Goal: Task Accomplishment & Management: Use online tool/utility

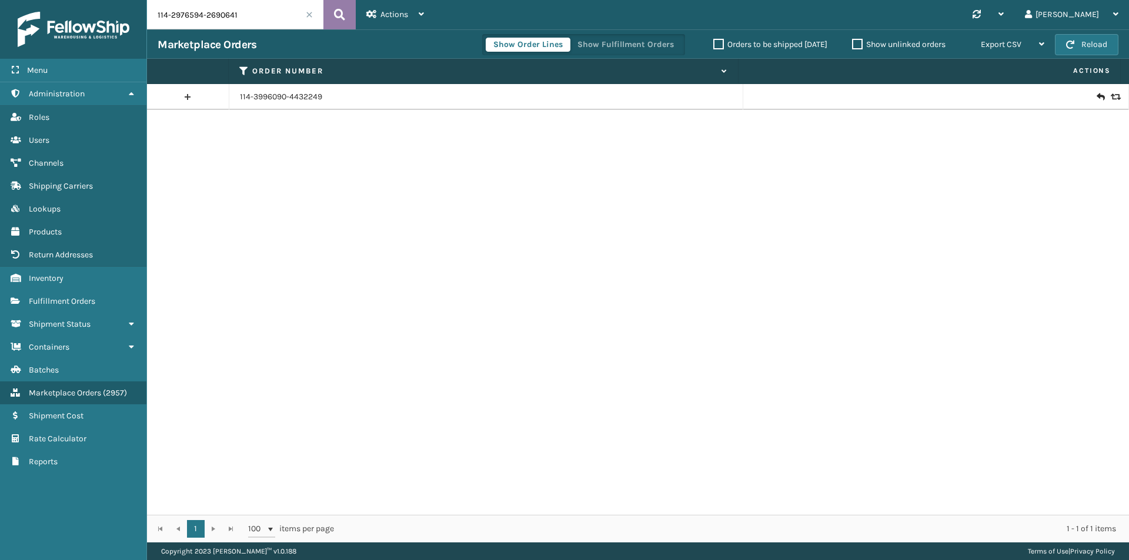
type input "114-2976594-2690641"
click at [347, 14] on button at bounding box center [339, 14] width 32 height 29
click at [270, 20] on input "114-2976594-2690641" at bounding box center [235, 14] width 176 height 29
click at [342, 11] on icon at bounding box center [339, 15] width 11 height 18
click at [1096, 95] on icon at bounding box center [1099, 97] width 7 height 12
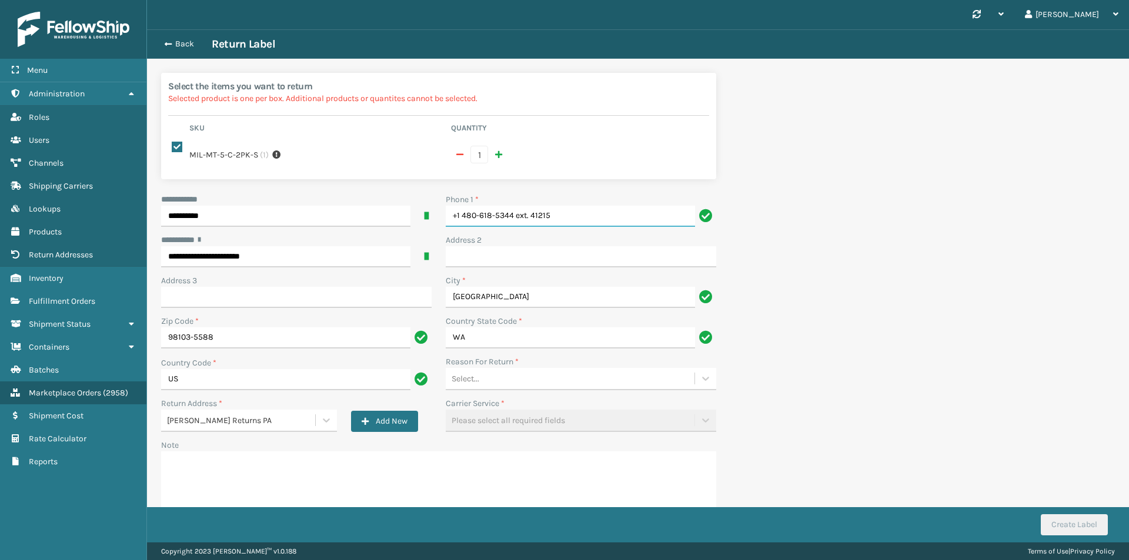
drag, startPoint x: 574, startPoint y: 224, endPoint x: 275, endPoint y: 206, distance: 299.2
click at [277, 210] on div "**********" at bounding box center [438, 363] width 569 height 340
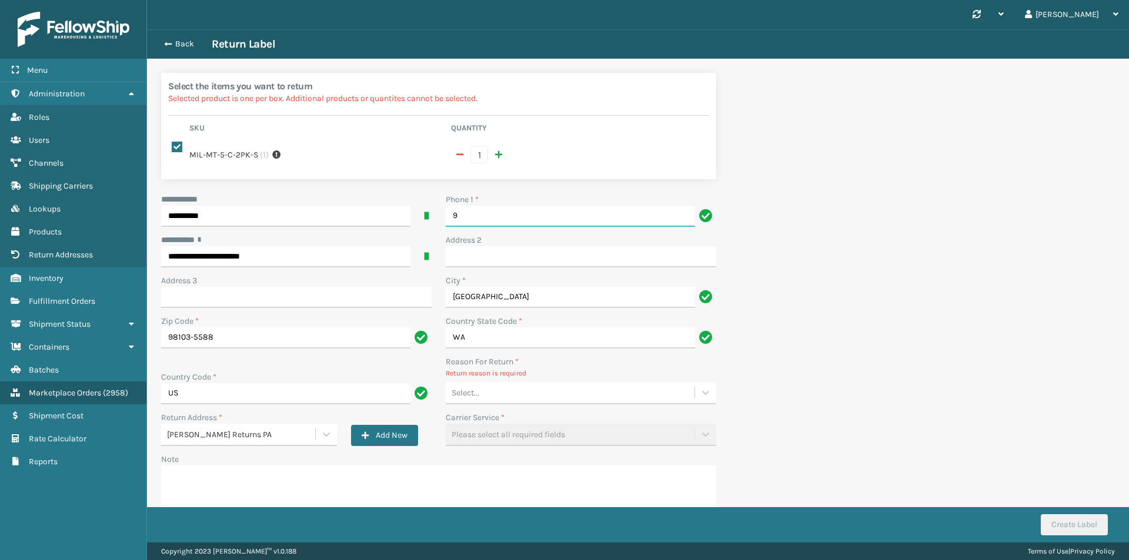
type input "9999999999"
click at [491, 399] on div "Select..." at bounding box center [570, 392] width 249 height 19
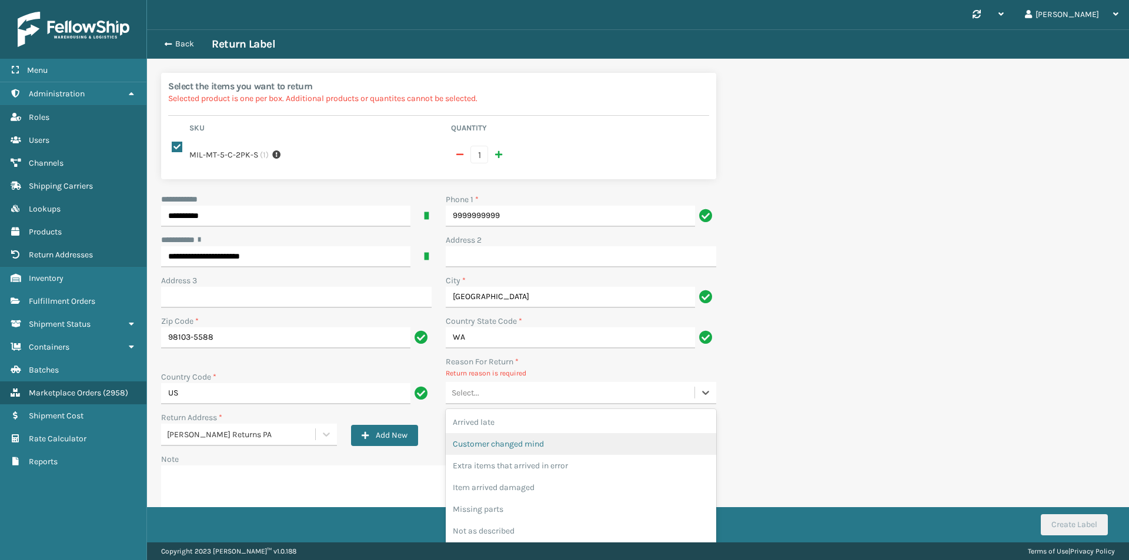
click at [516, 452] on div "Customer changed mind" at bounding box center [581, 444] width 270 height 22
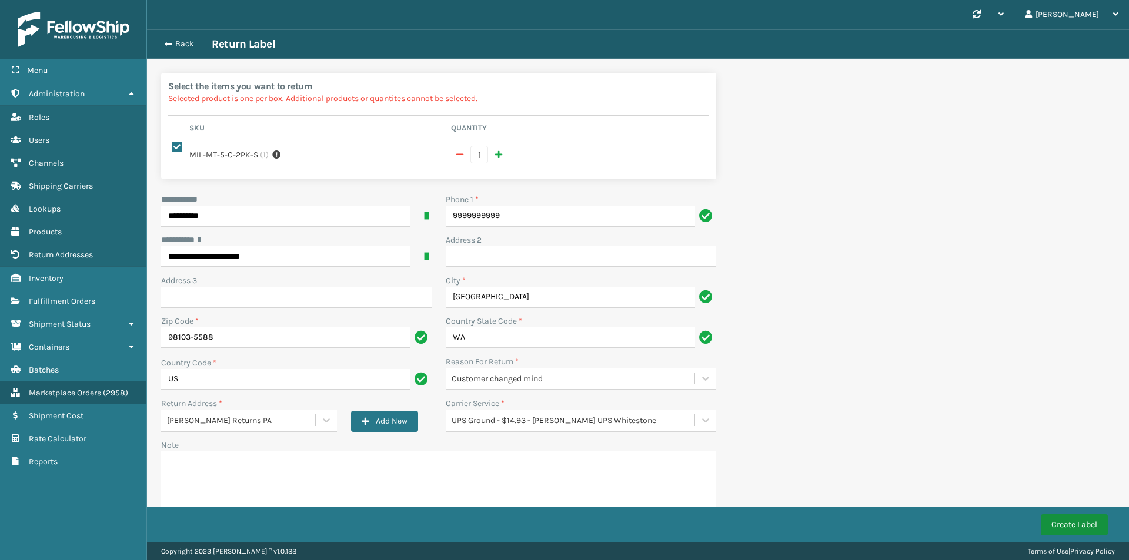
click at [1065, 525] on button "Create Label" at bounding box center [1074, 524] width 67 height 21
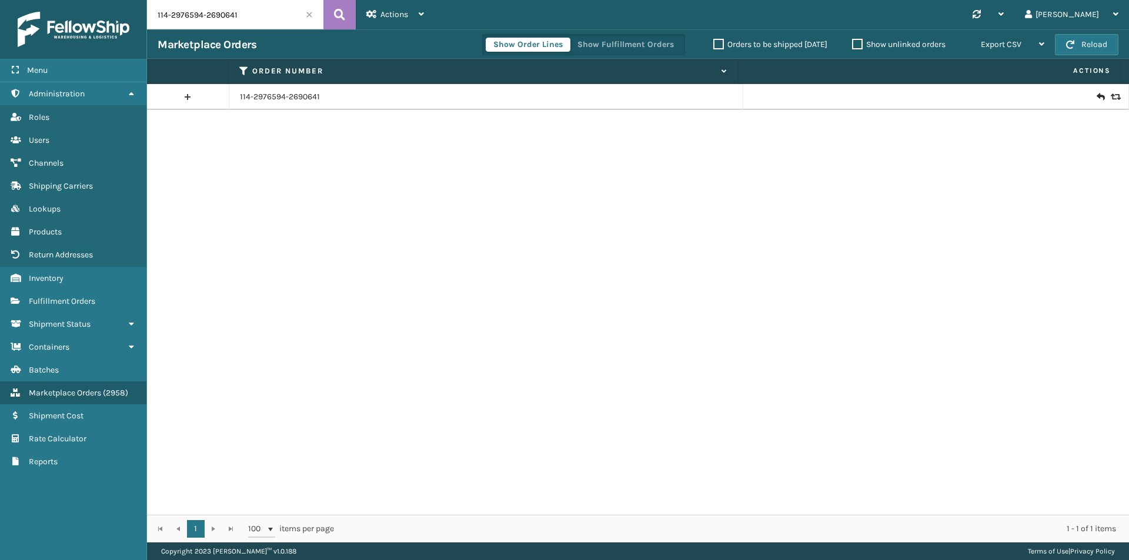
click at [1096, 96] on icon at bounding box center [1099, 97] width 7 height 12
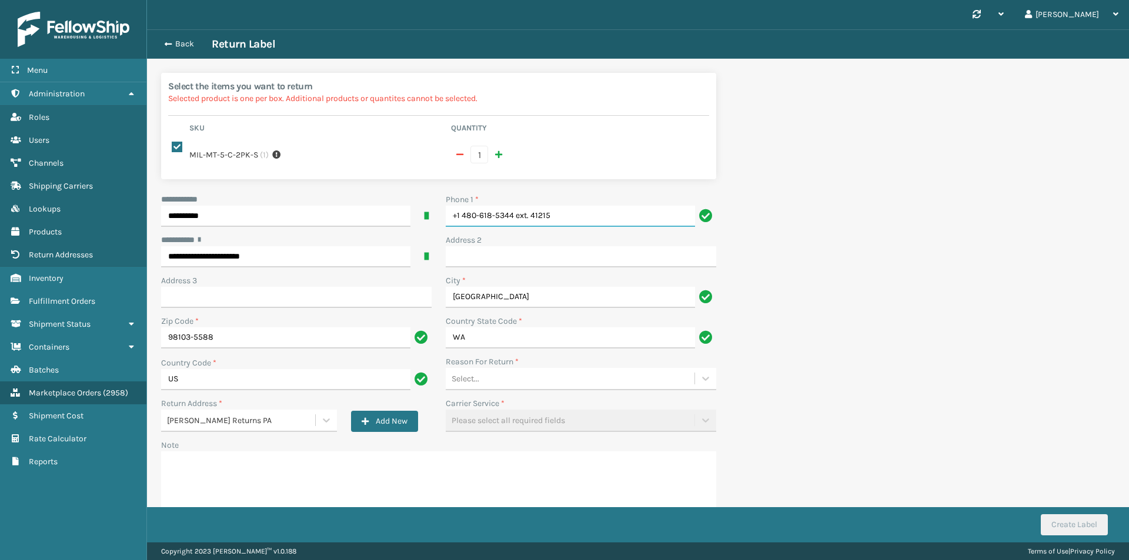
drag, startPoint x: 588, startPoint y: 216, endPoint x: 366, endPoint y: 228, distance: 222.0
click at [366, 228] on div "**********" at bounding box center [438, 363] width 569 height 340
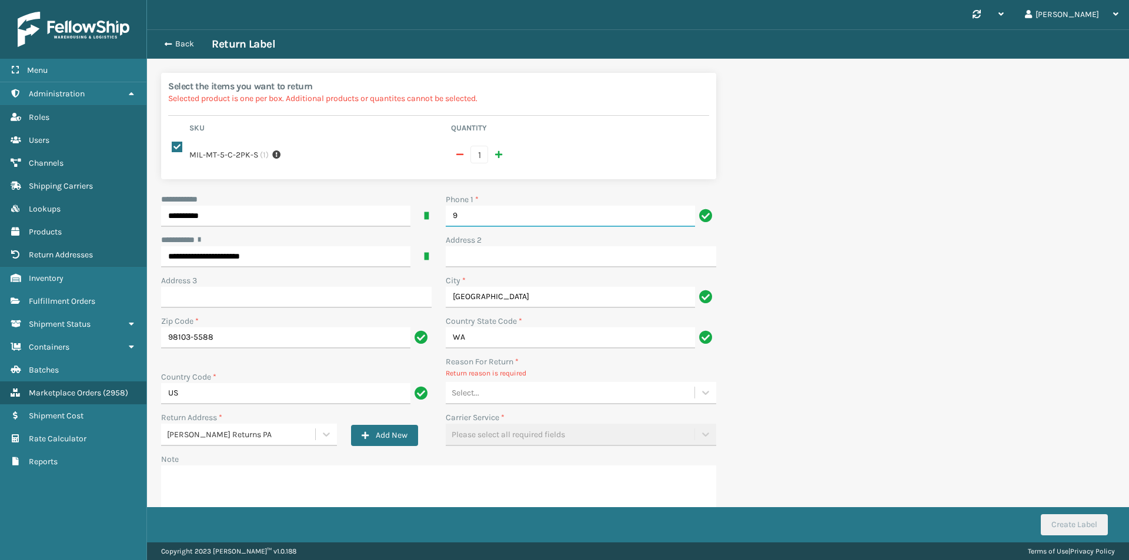
type input "9999999999"
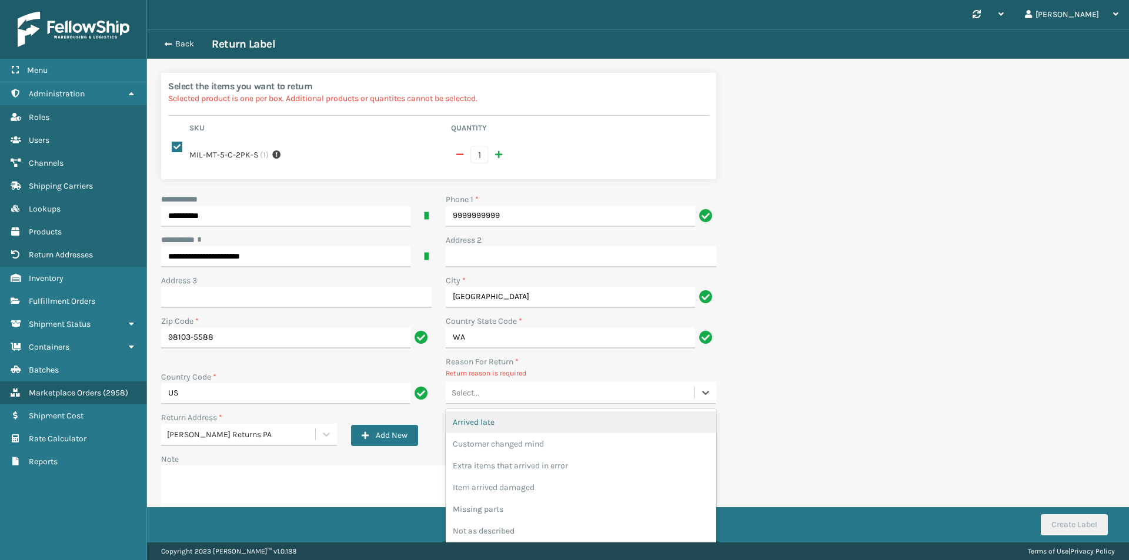
click at [517, 396] on div "Select..." at bounding box center [570, 392] width 249 height 19
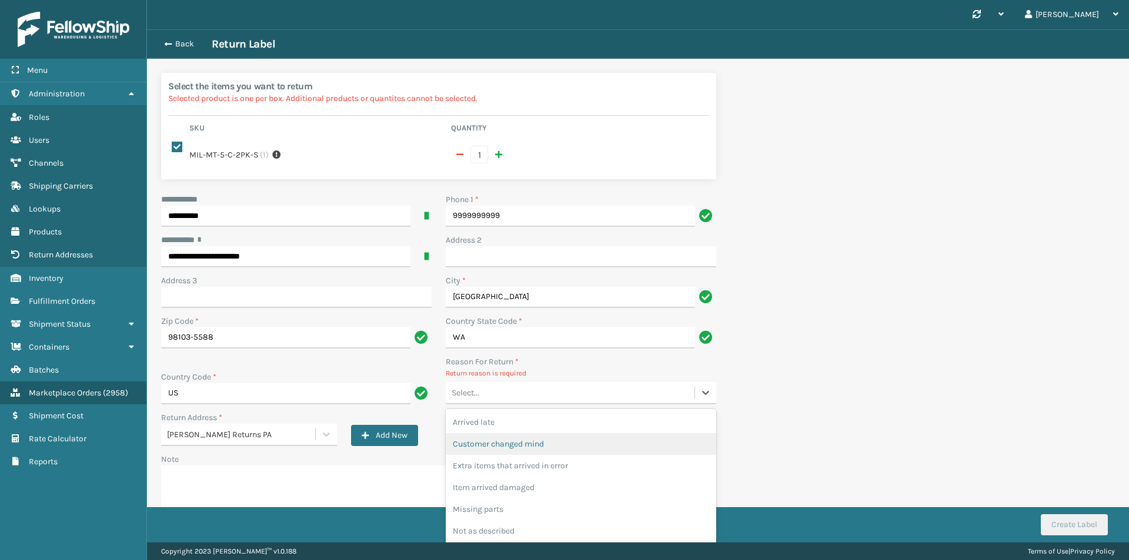
click at [536, 445] on div "Customer changed mind" at bounding box center [581, 444] width 270 height 22
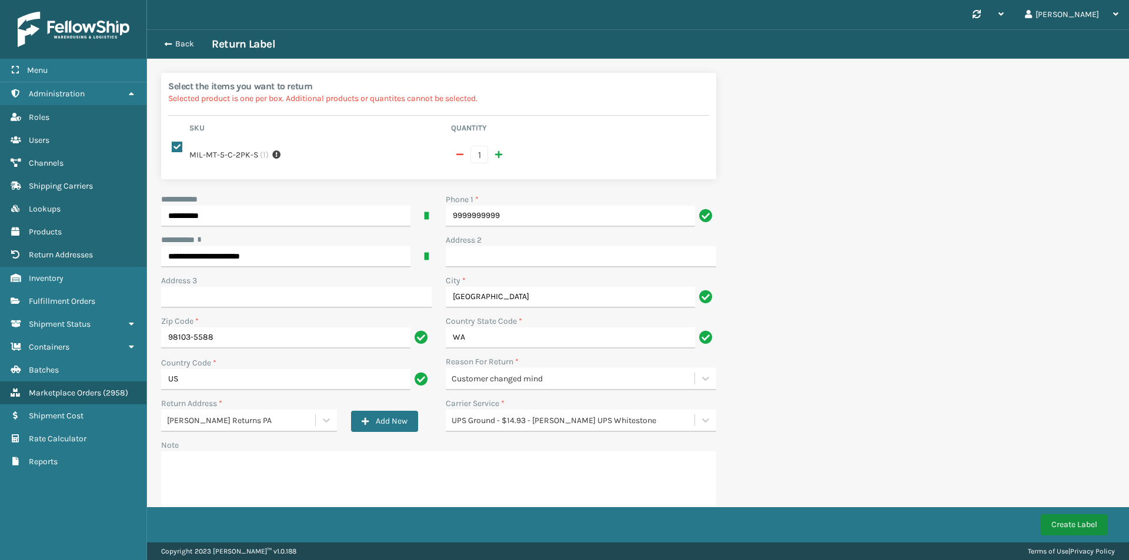
click at [1086, 519] on button "Create Label" at bounding box center [1074, 524] width 67 height 21
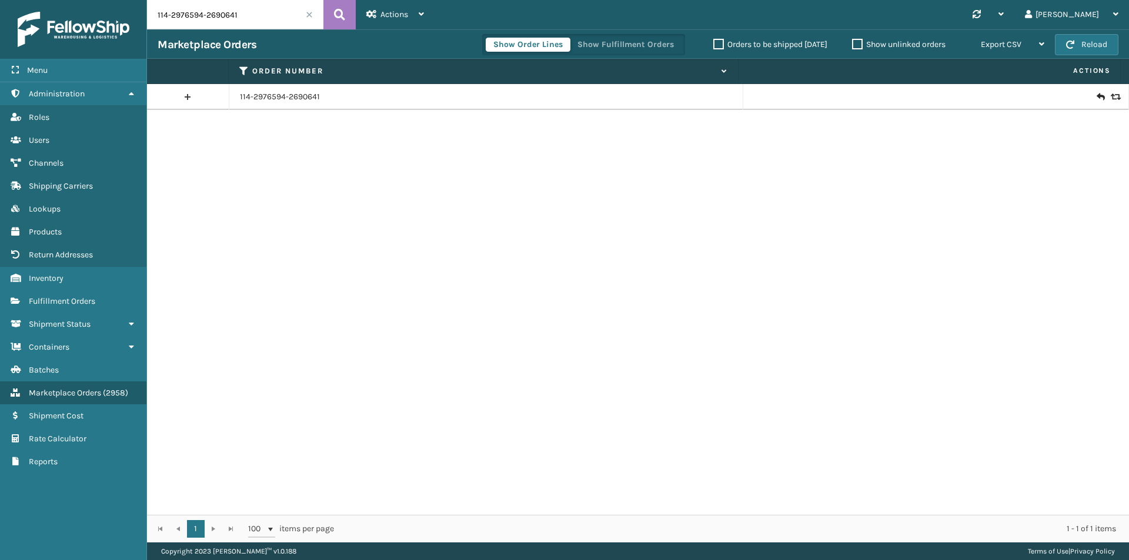
click at [280, 12] on input "114-2976594-2690641" at bounding box center [235, 14] width 176 height 29
paste input "2-9359960-6890608"
type input "112-9359960-6890608"
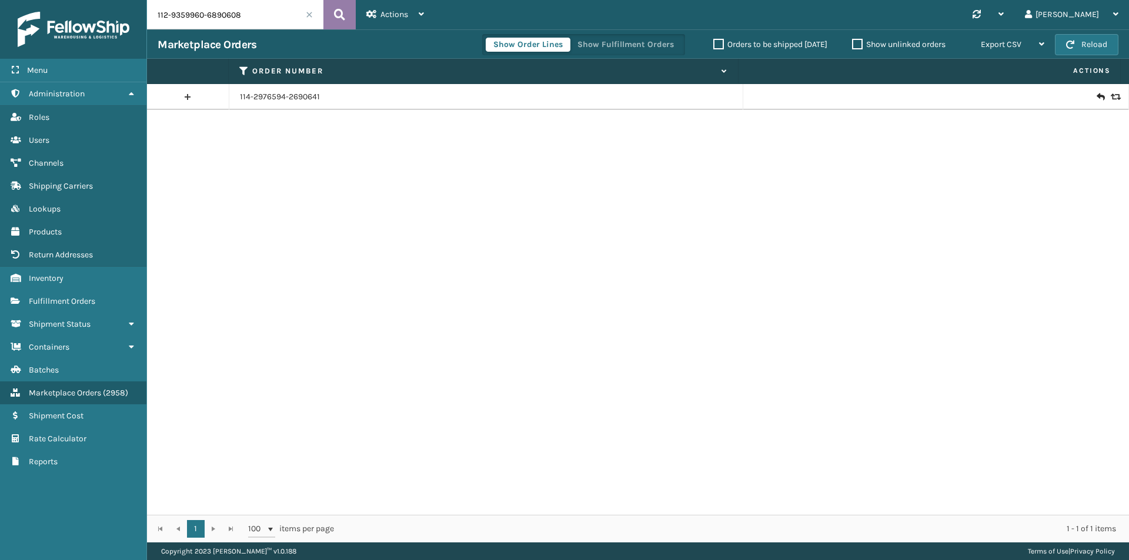
click at [349, 16] on button at bounding box center [339, 14] width 32 height 29
click at [1096, 95] on icon at bounding box center [1099, 97] width 7 height 12
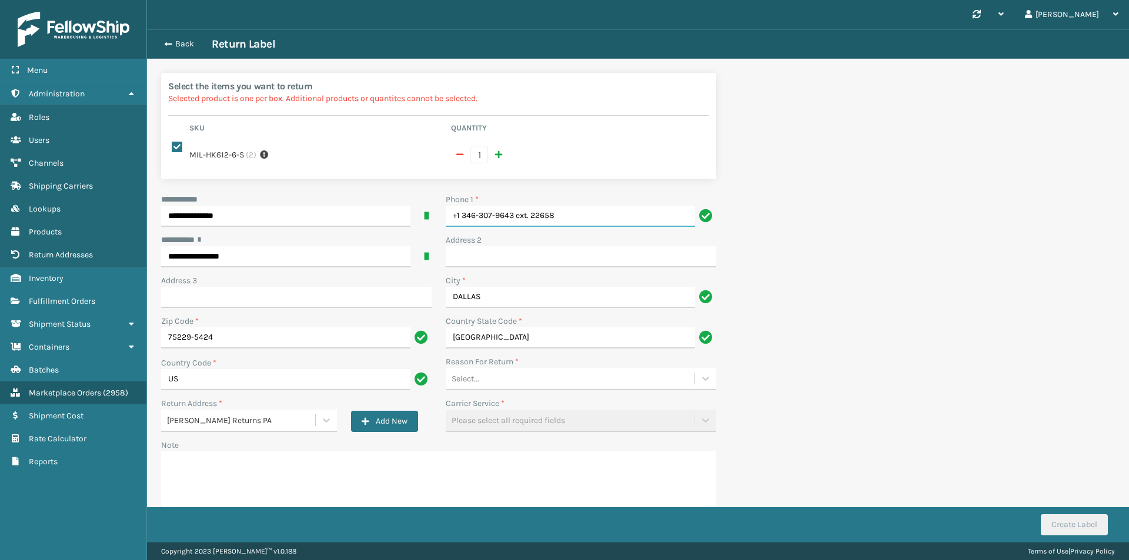
drag, startPoint x: 580, startPoint y: 220, endPoint x: 300, endPoint y: 218, distance: 279.8
click at [301, 218] on div "**********" at bounding box center [438, 363] width 569 height 340
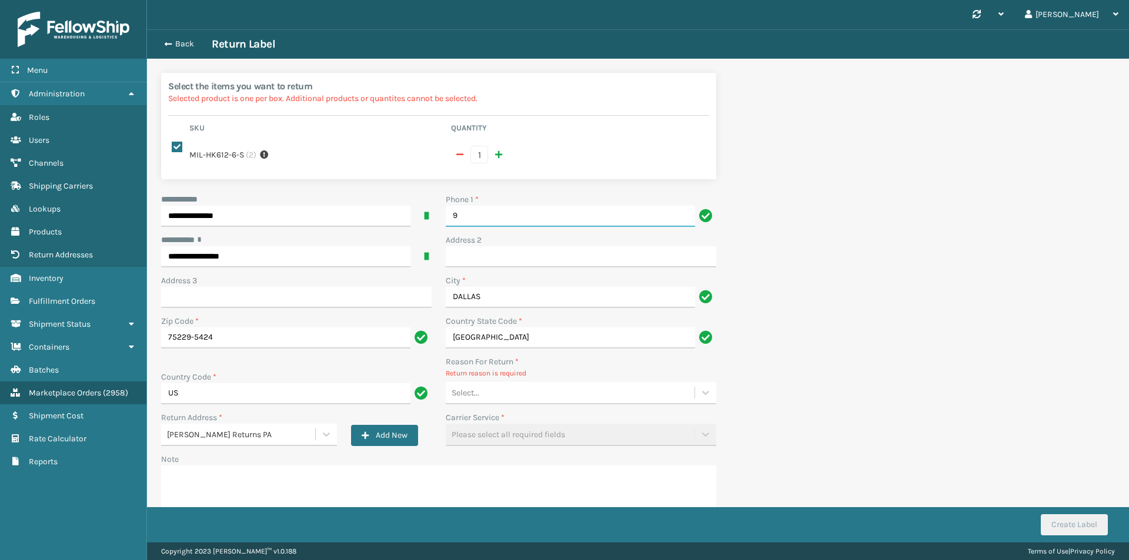
type input "9999999999"
click at [509, 399] on div "Select..." at bounding box center [570, 392] width 249 height 19
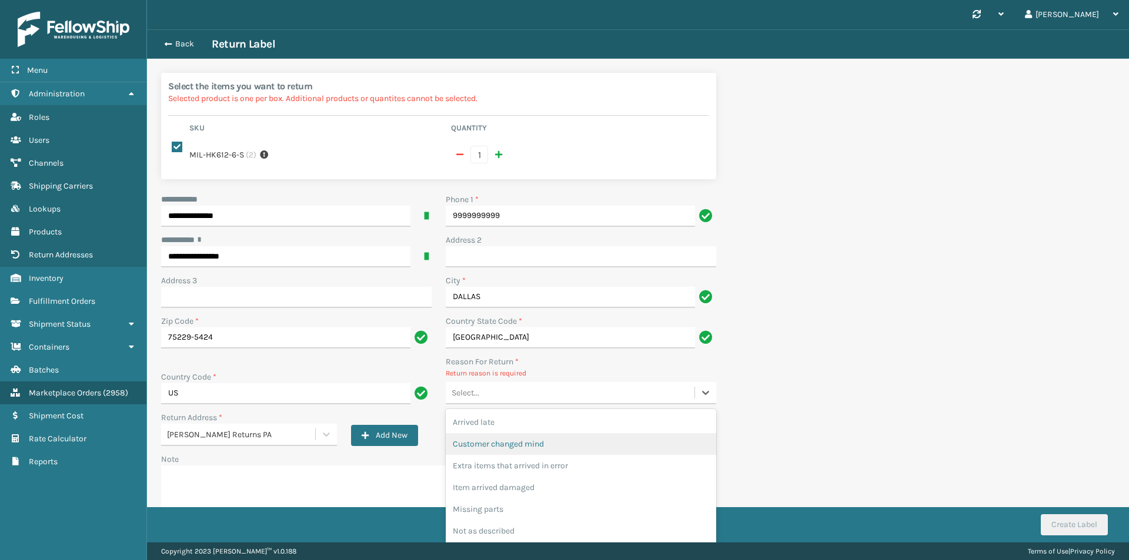
click at [546, 451] on div "Customer changed mind" at bounding box center [581, 444] width 270 height 22
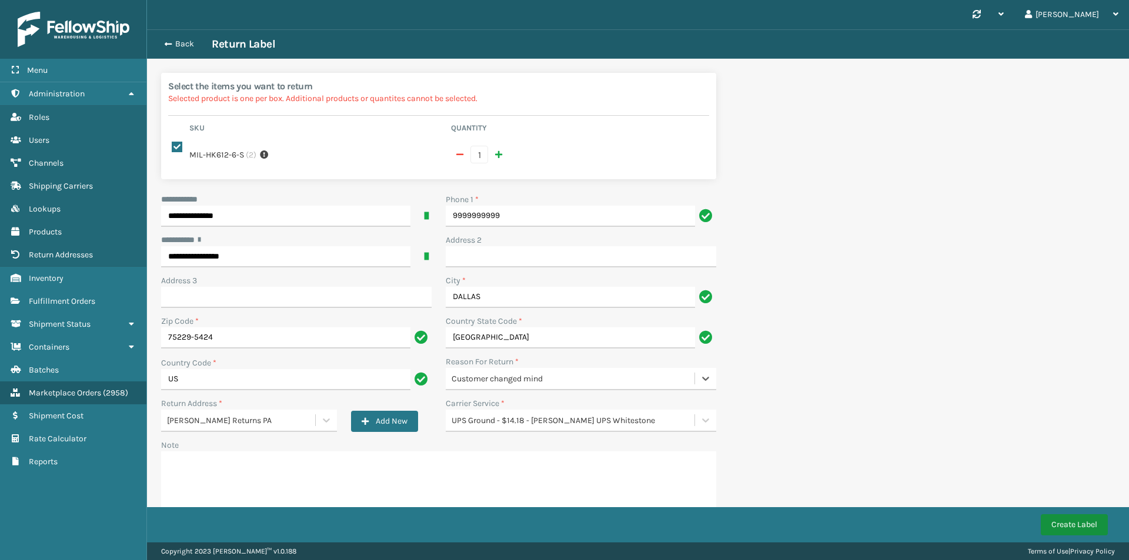
click at [1063, 524] on button "Create Label" at bounding box center [1074, 524] width 67 height 21
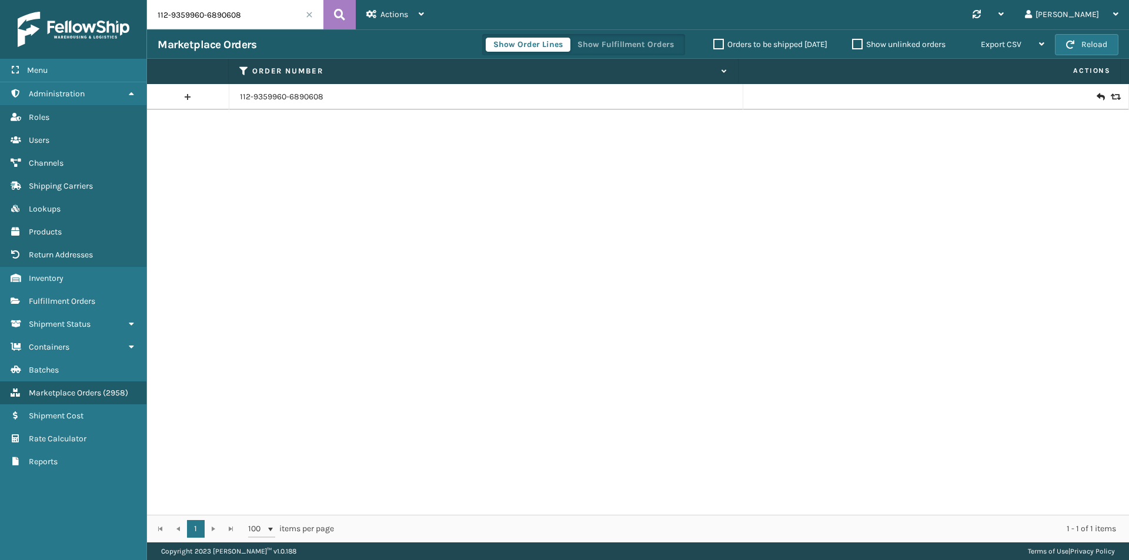
click at [283, 20] on input "112-9359960-6890608" at bounding box center [235, 14] width 176 height 29
click at [1096, 98] on icon at bounding box center [1099, 97] width 7 height 12
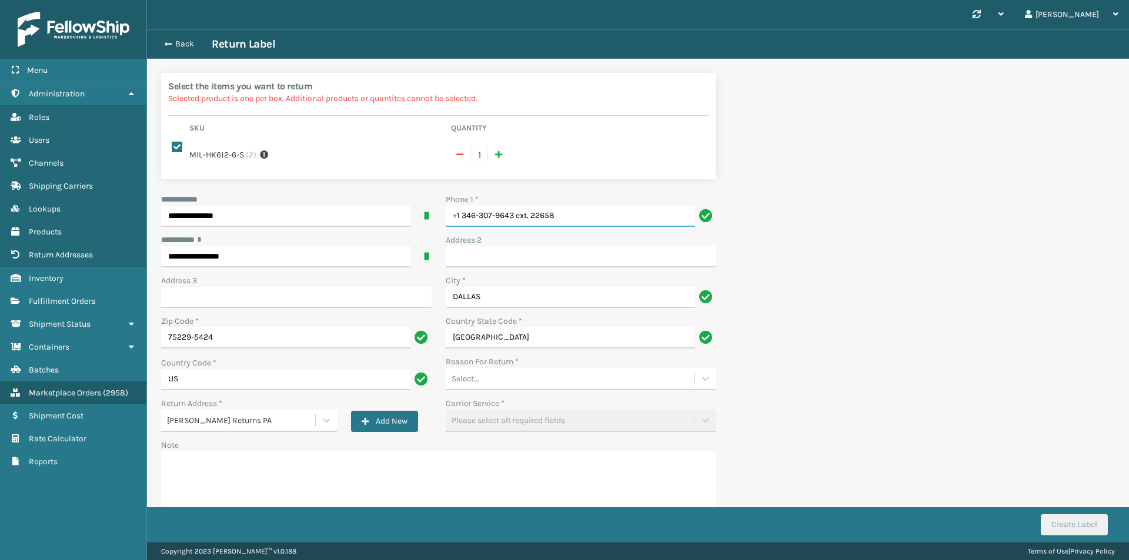
drag, startPoint x: 440, startPoint y: 213, endPoint x: 302, endPoint y: 235, distance: 139.9
click at [302, 235] on div "**********" at bounding box center [438, 363] width 569 height 340
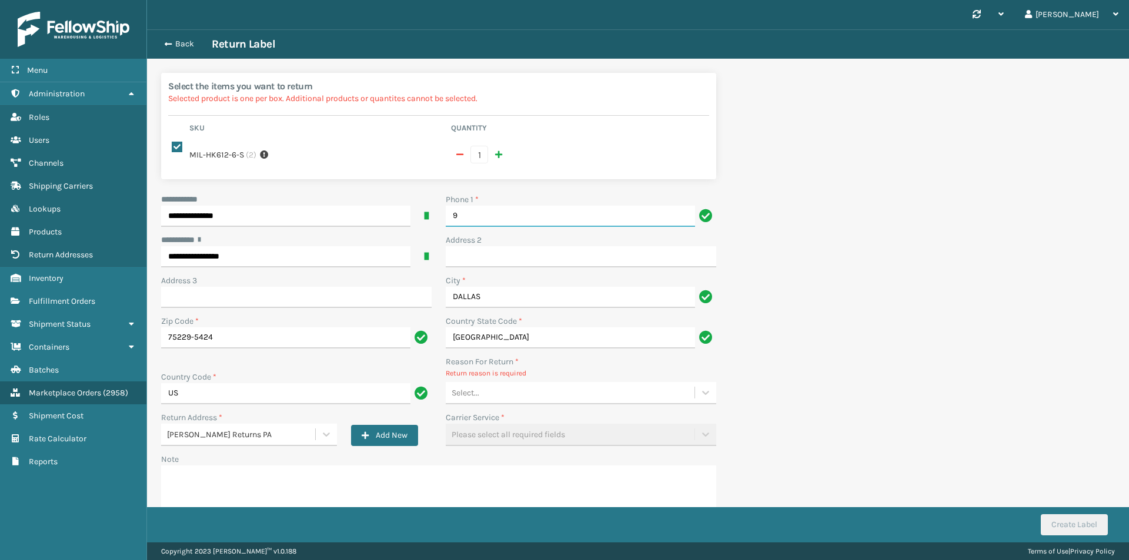
type input "9999999999"
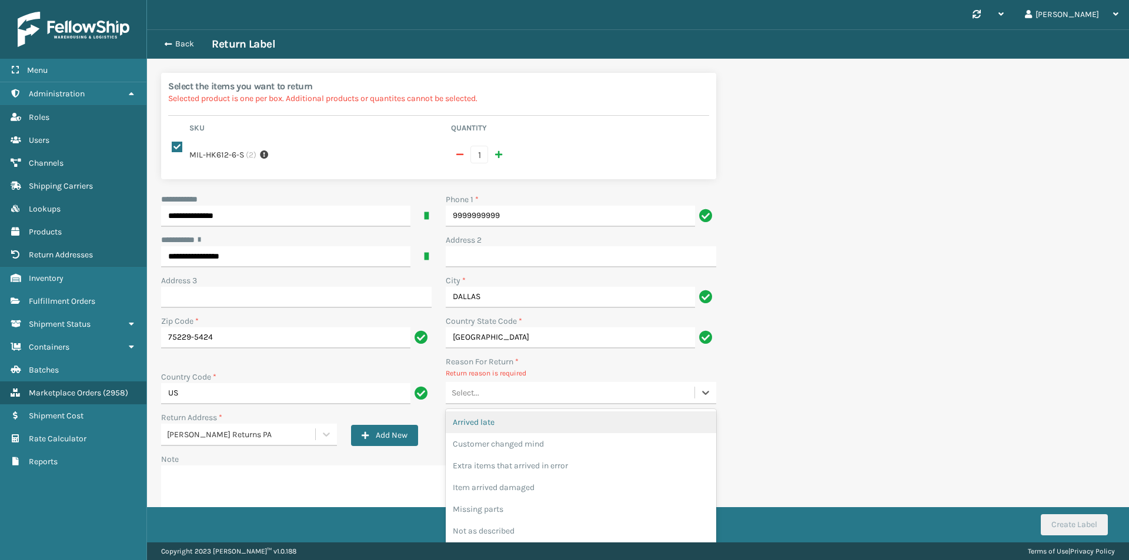
click at [512, 383] on div "Select..." at bounding box center [570, 392] width 249 height 19
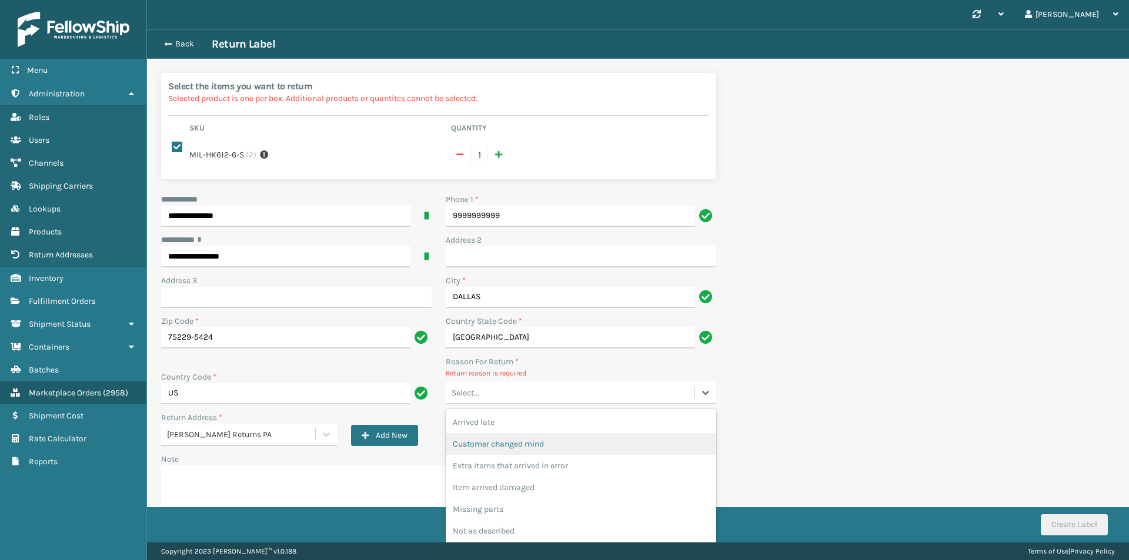
click at [557, 441] on div "Customer changed mind" at bounding box center [581, 444] width 270 height 22
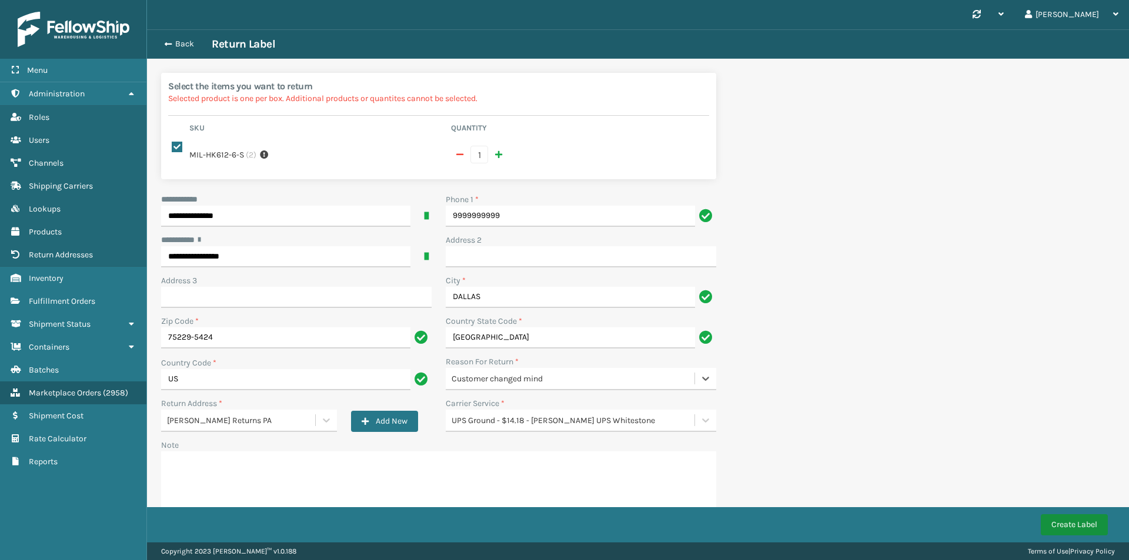
click at [1072, 525] on button "Create Label" at bounding box center [1074, 524] width 67 height 21
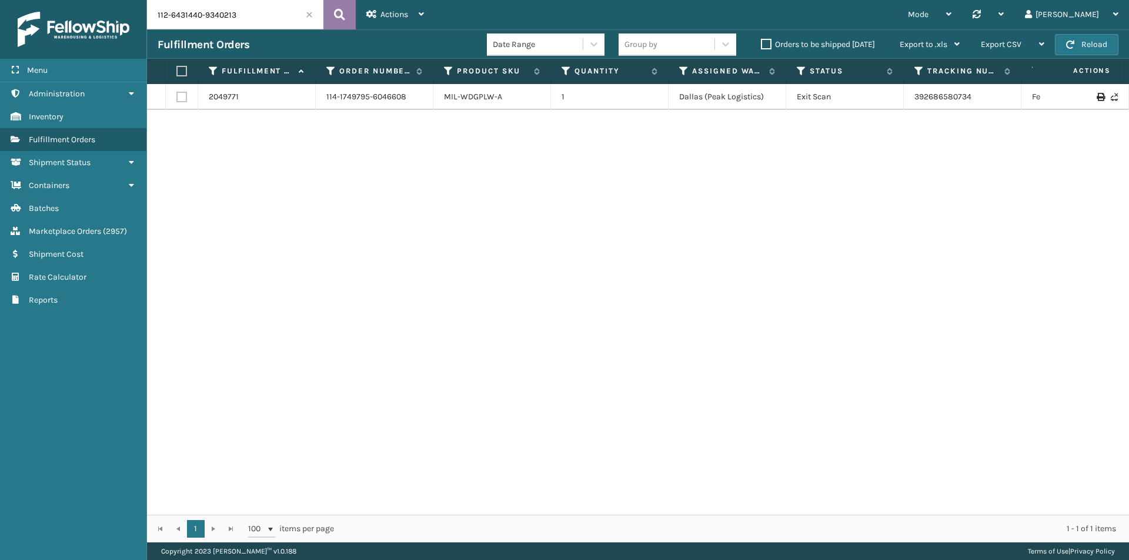
click at [355, 15] on button at bounding box center [339, 14] width 32 height 29
type input "112-6431440-9340213"
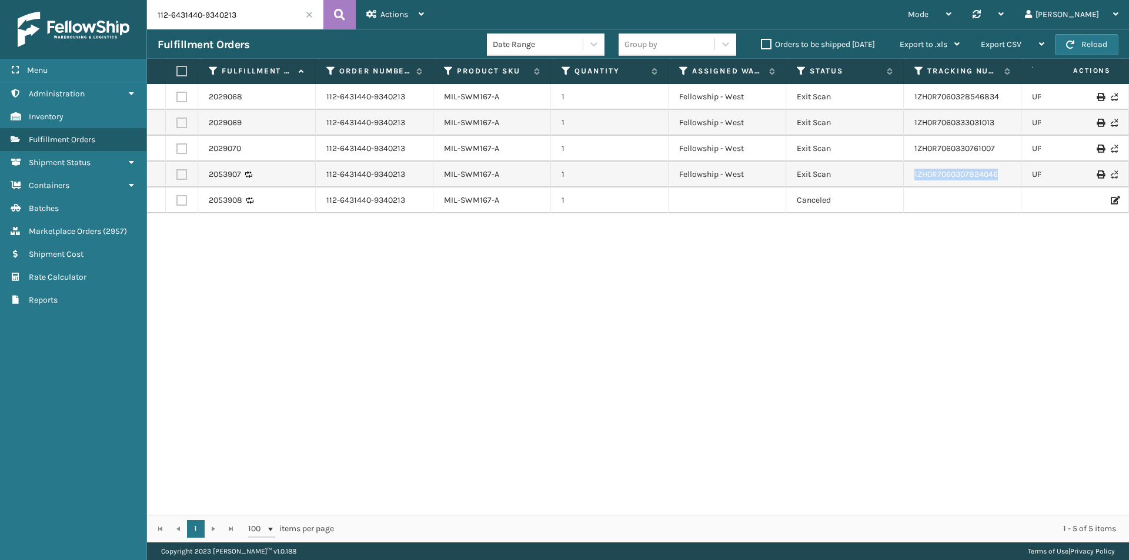
drag, startPoint x: 1012, startPoint y: 180, endPoint x: 902, endPoint y: 179, distance: 109.3
click at [902, 179] on tr "2053907 112-6431440-9340213 MIL-SWM167-A 1 Fellowship - West Exit Scan 1ZH0R706…" at bounding box center [804, 175] width 1315 height 26
copy tr "1ZH0R7060307824046"
